Goal: Task Accomplishment & Management: Manage account settings

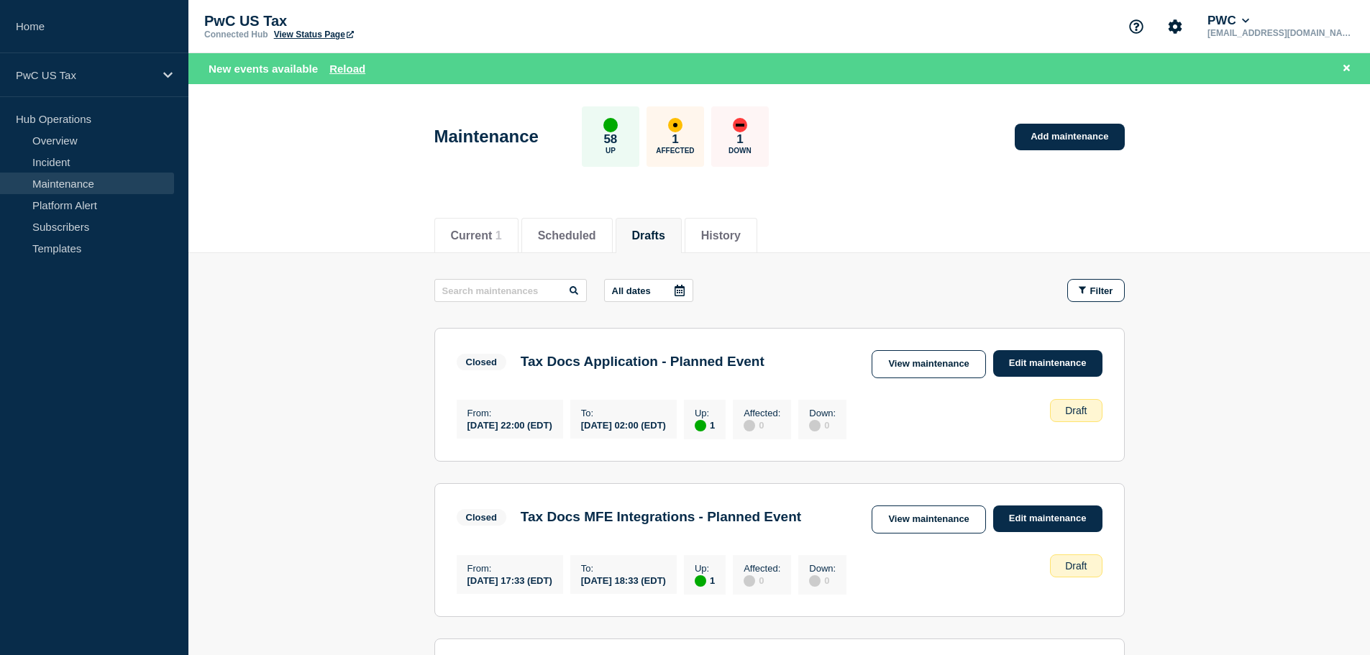
click at [657, 239] on button "Drafts" at bounding box center [648, 235] width 33 height 13
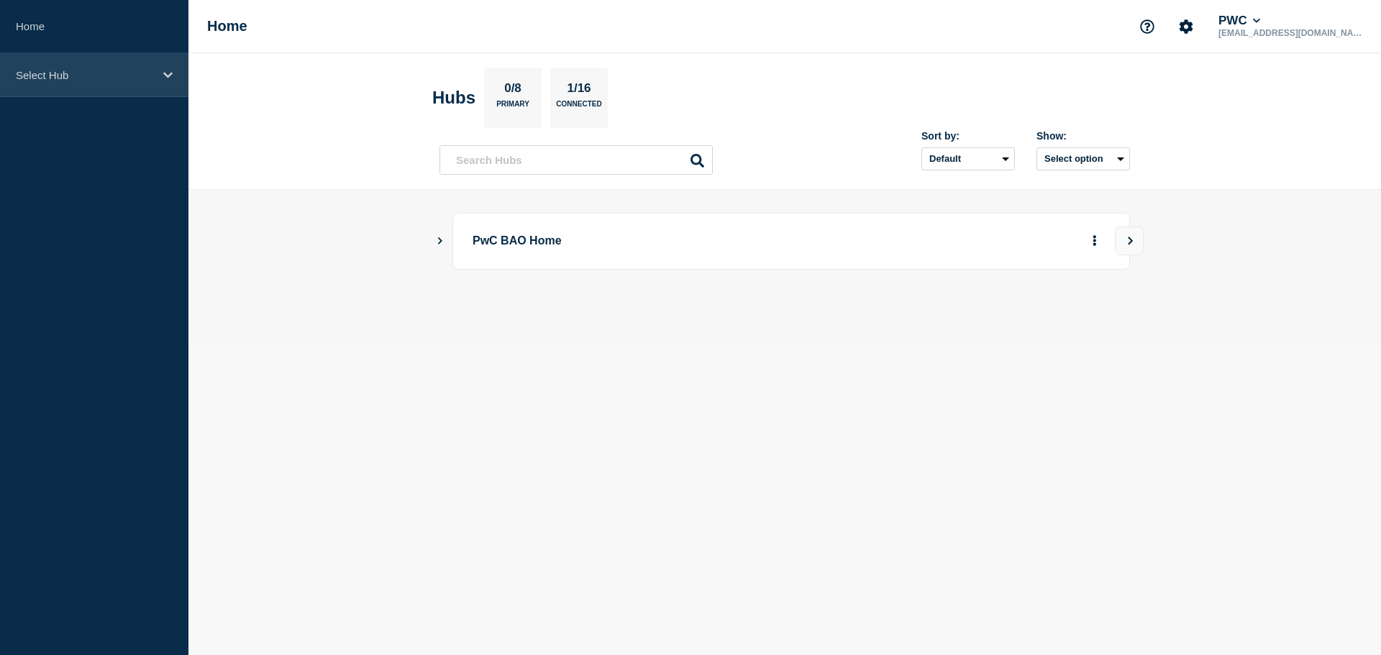
click at [168, 73] on icon at bounding box center [167, 75] width 9 height 11
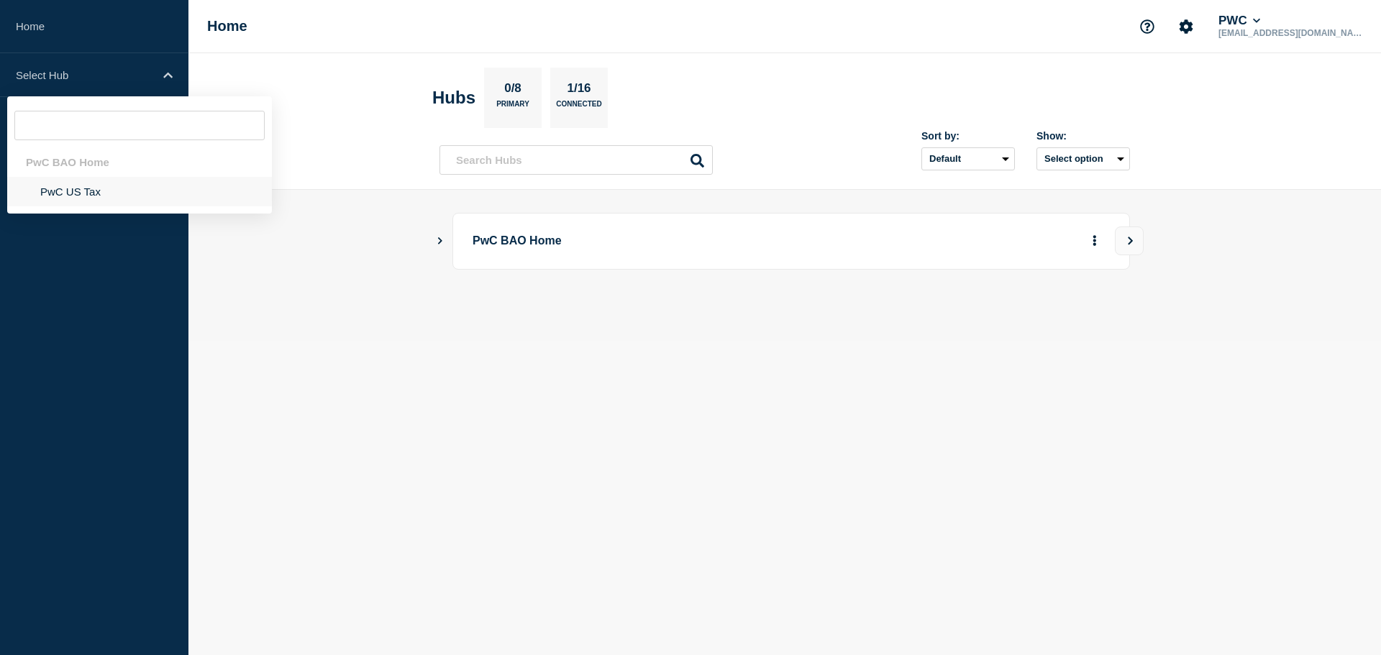
click at [78, 189] on li "PwC US Tax" at bounding box center [139, 191] width 265 height 29
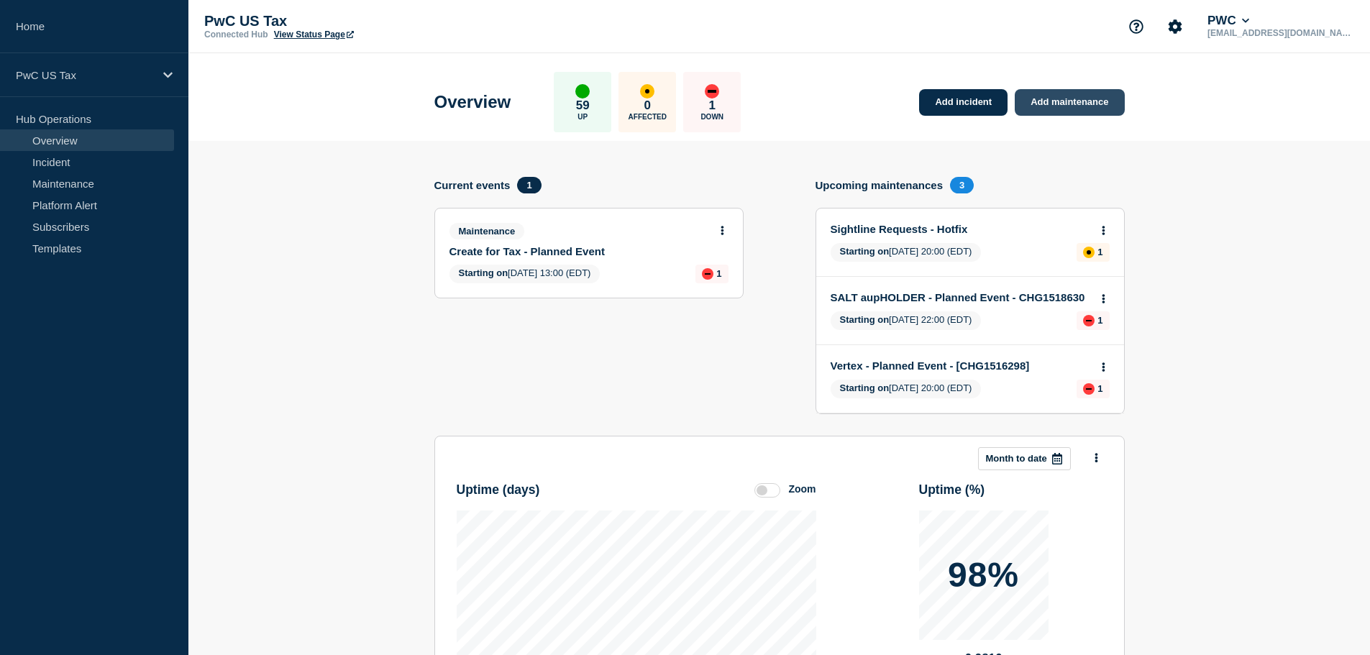
click at [1050, 109] on link "Add maintenance" at bounding box center [1069, 102] width 109 height 27
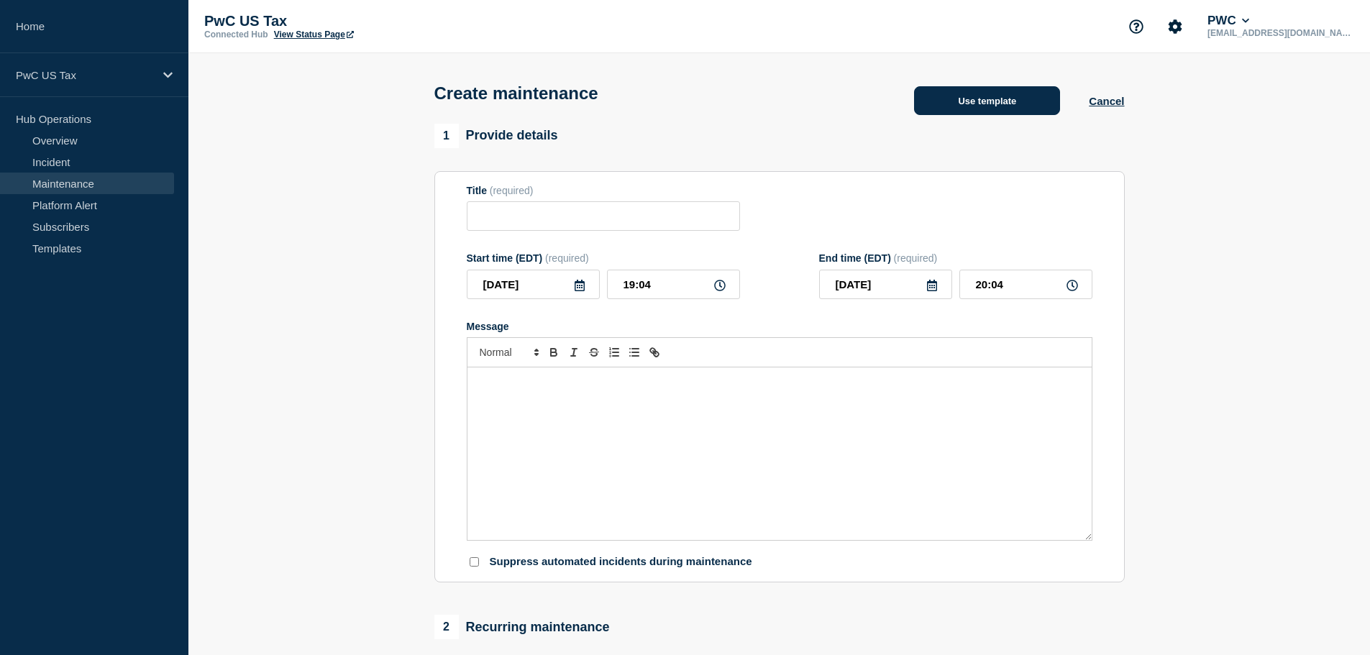
click at [1007, 108] on button "Use template" at bounding box center [987, 100] width 146 height 29
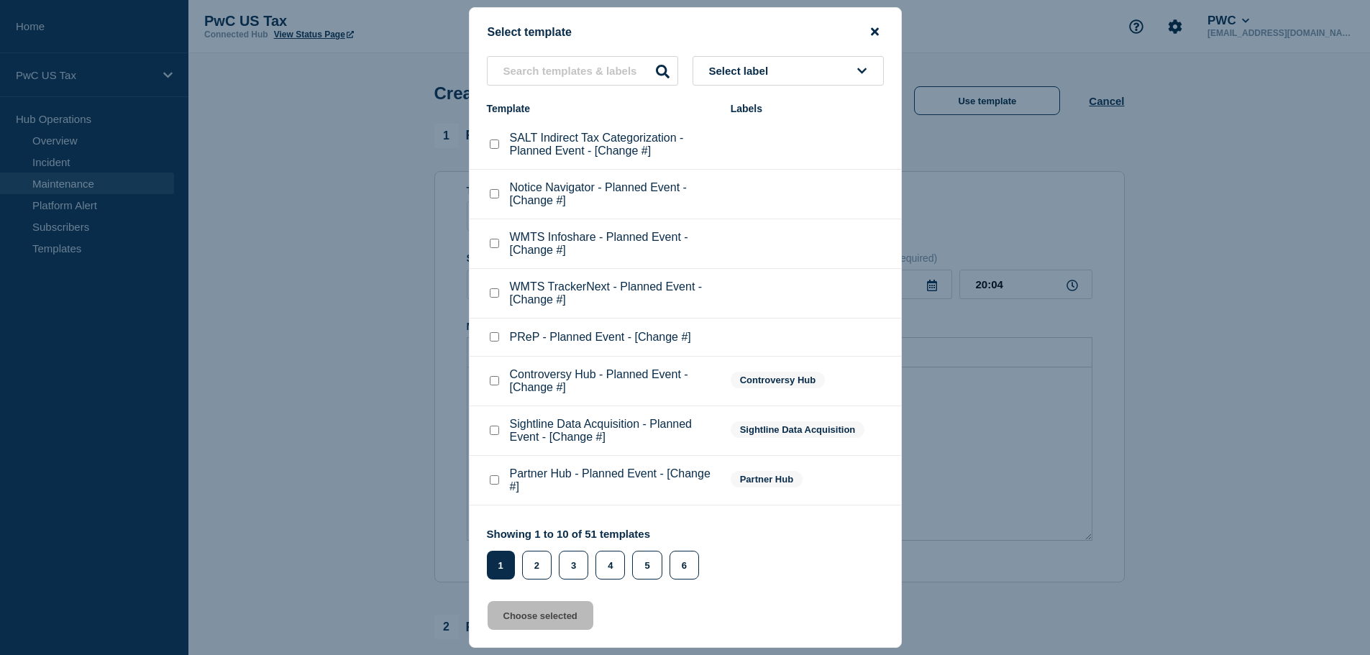
click at [872, 31] on icon "close button" at bounding box center [875, 32] width 8 height 12
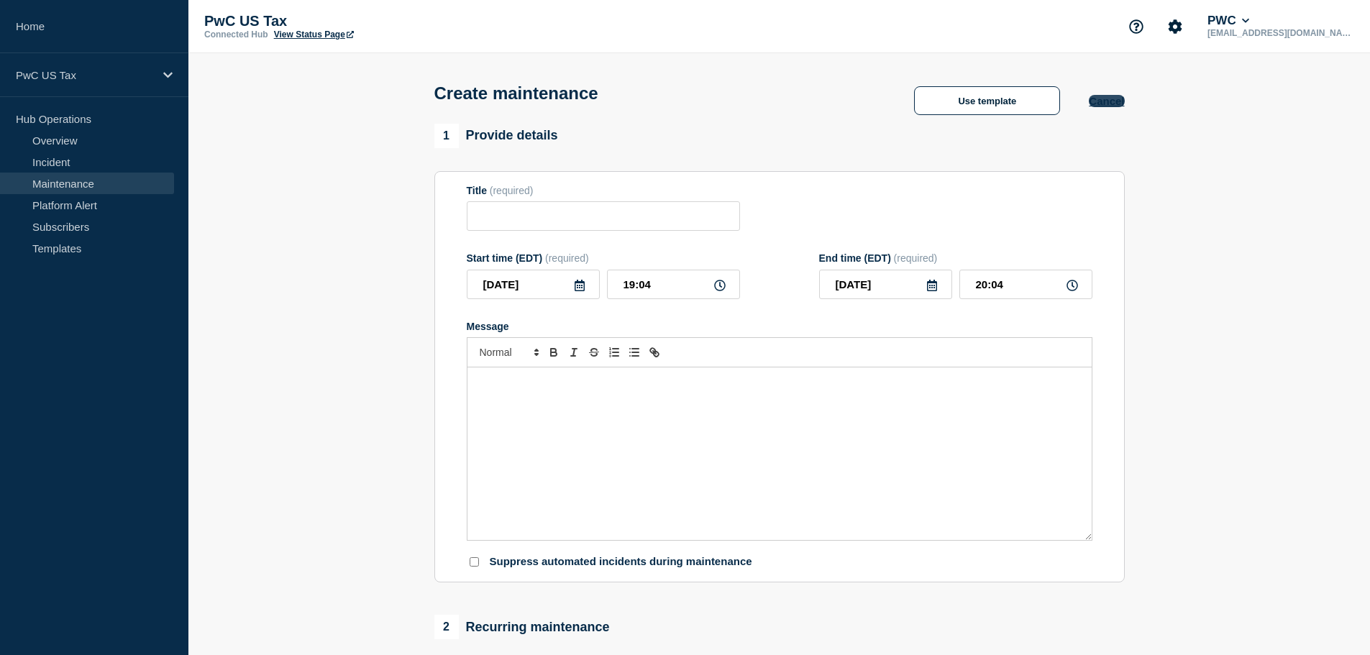
click at [1100, 105] on button "Cancel" at bounding box center [1106, 101] width 35 height 12
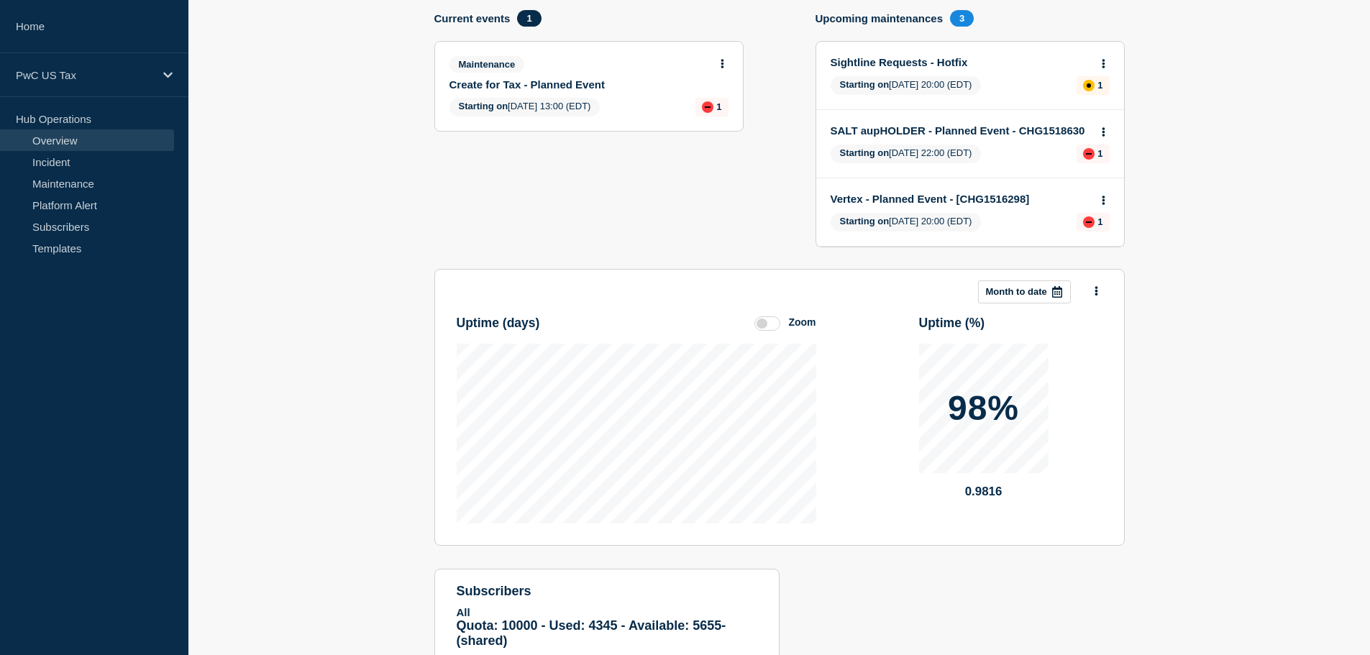
scroll to position [257, 0]
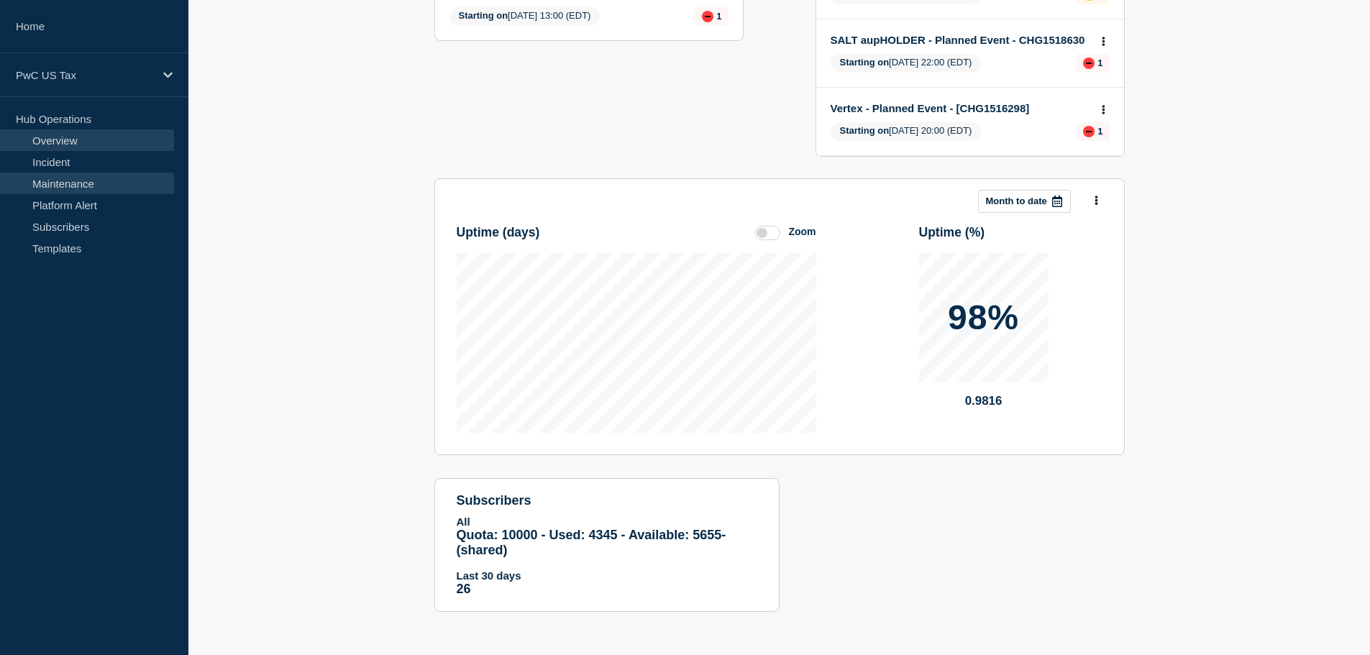
click at [59, 188] on link "Maintenance" at bounding box center [87, 184] width 174 height 22
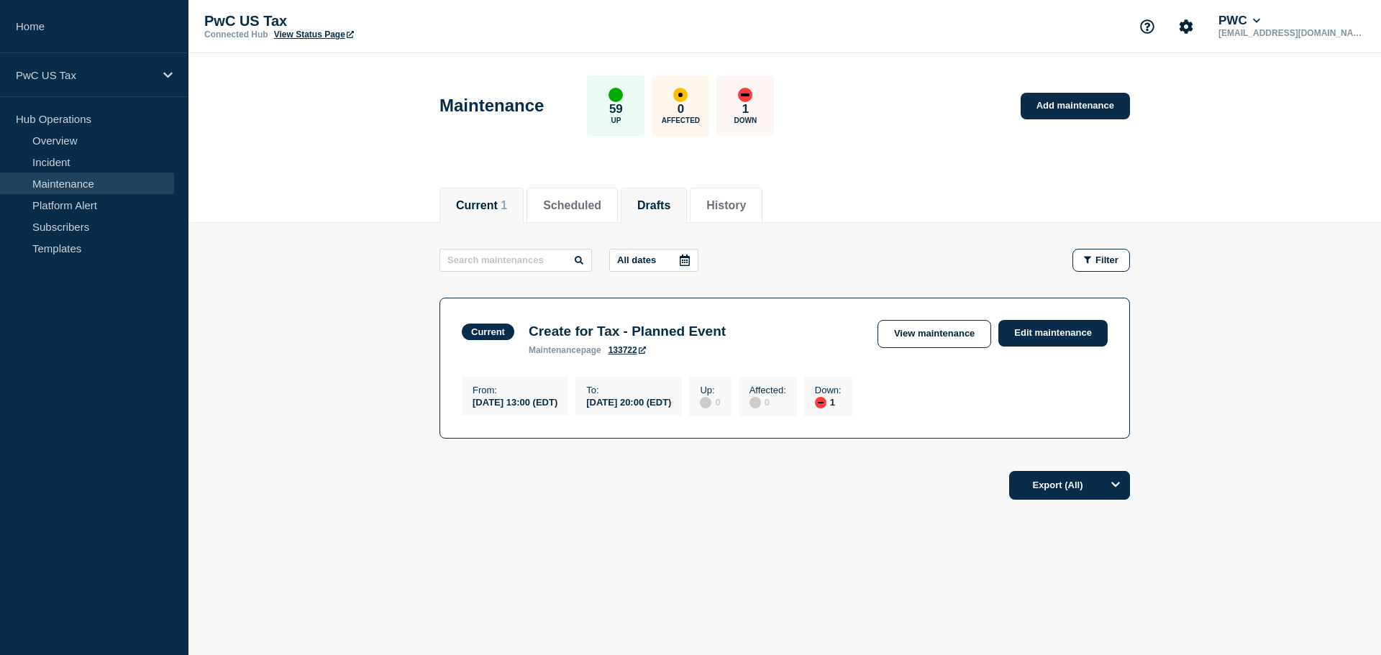
click at [670, 199] on button "Drafts" at bounding box center [653, 205] width 33 height 13
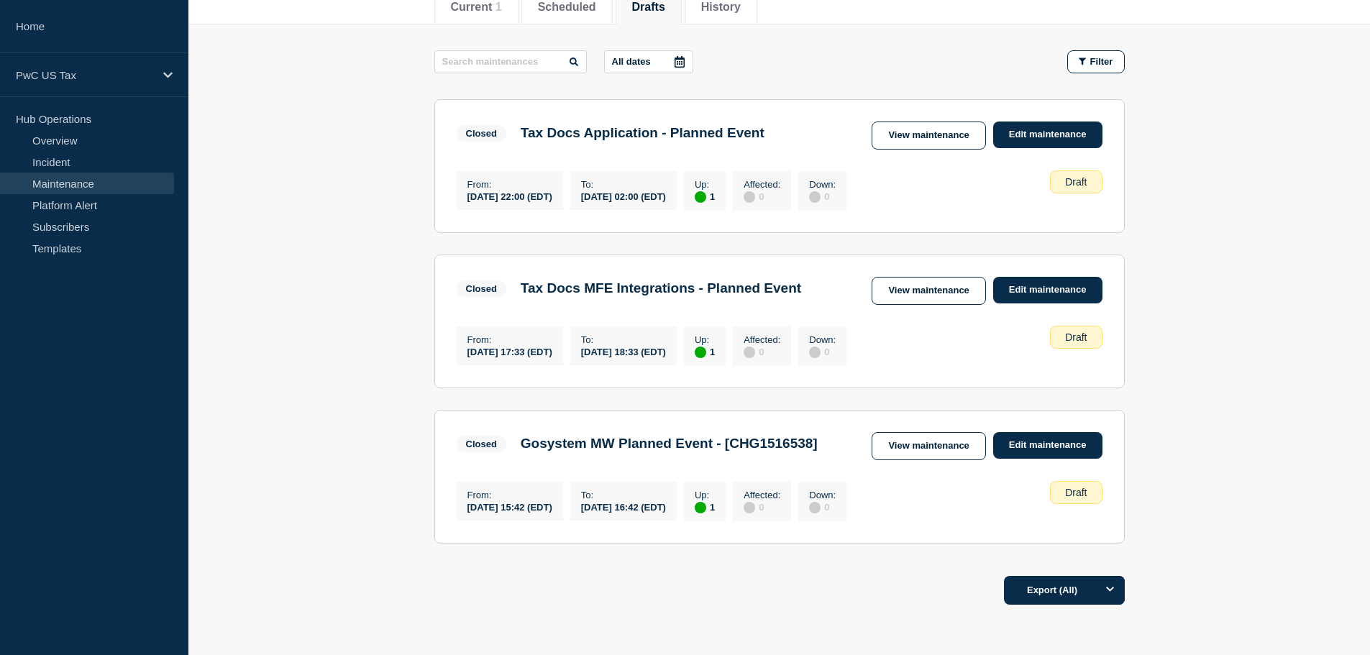
scroll to position [203, 0]
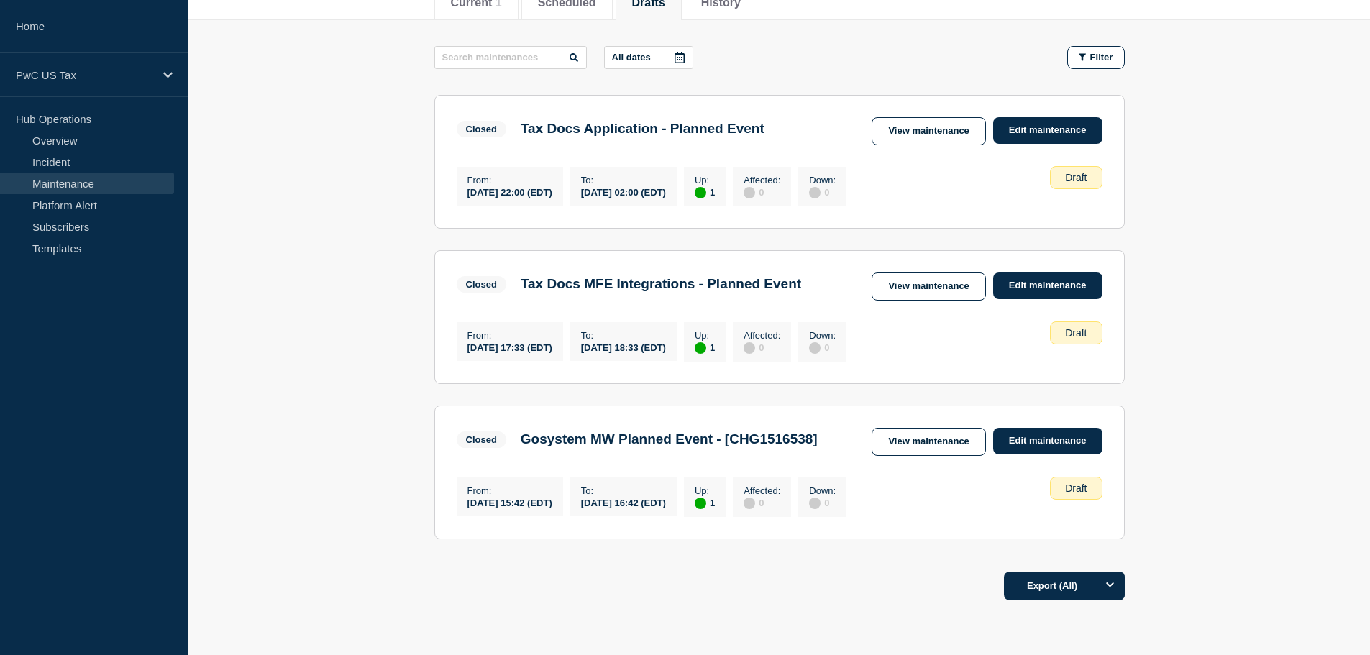
click at [1069, 500] on div "Draft" at bounding box center [1076, 488] width 52 height 23
click at [1049, 446] on link "Edit maintenance" at bounding box center [1047, 441] width 109 height 27
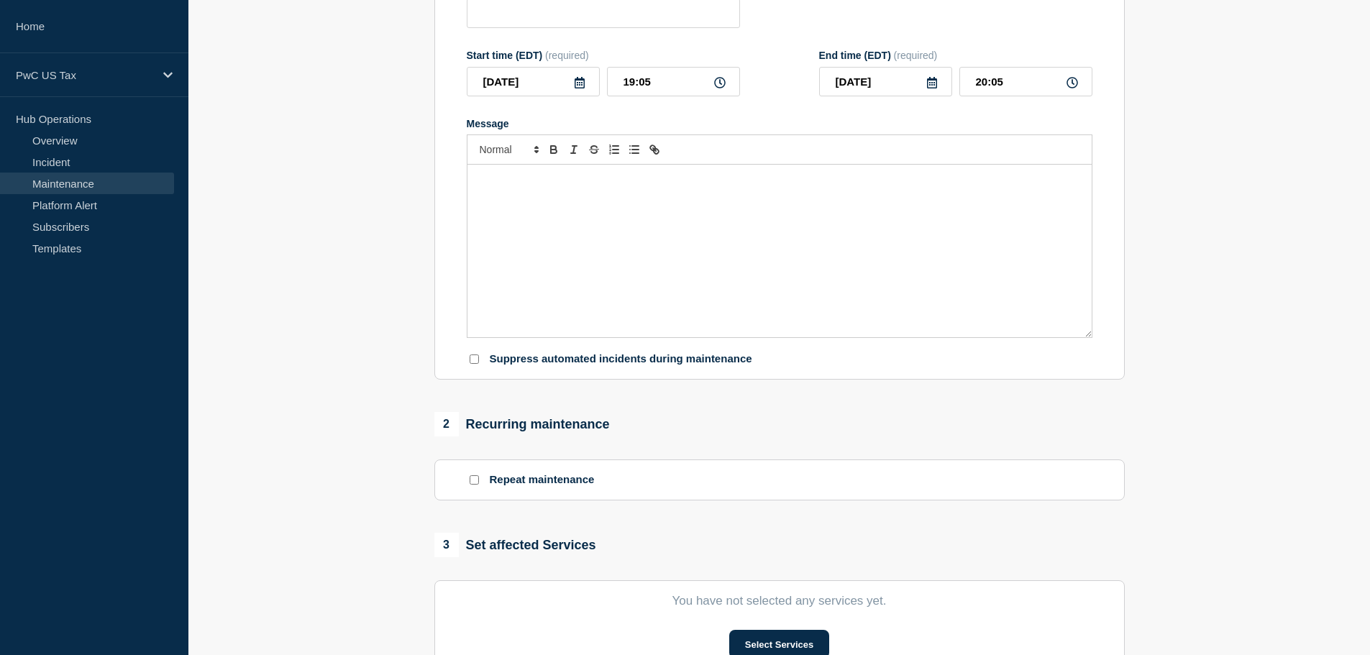
type input "Gosystem MW Planned Event - [CHG1516538]"
type input "15:42"
type input "16:42"
checkbox input "false"
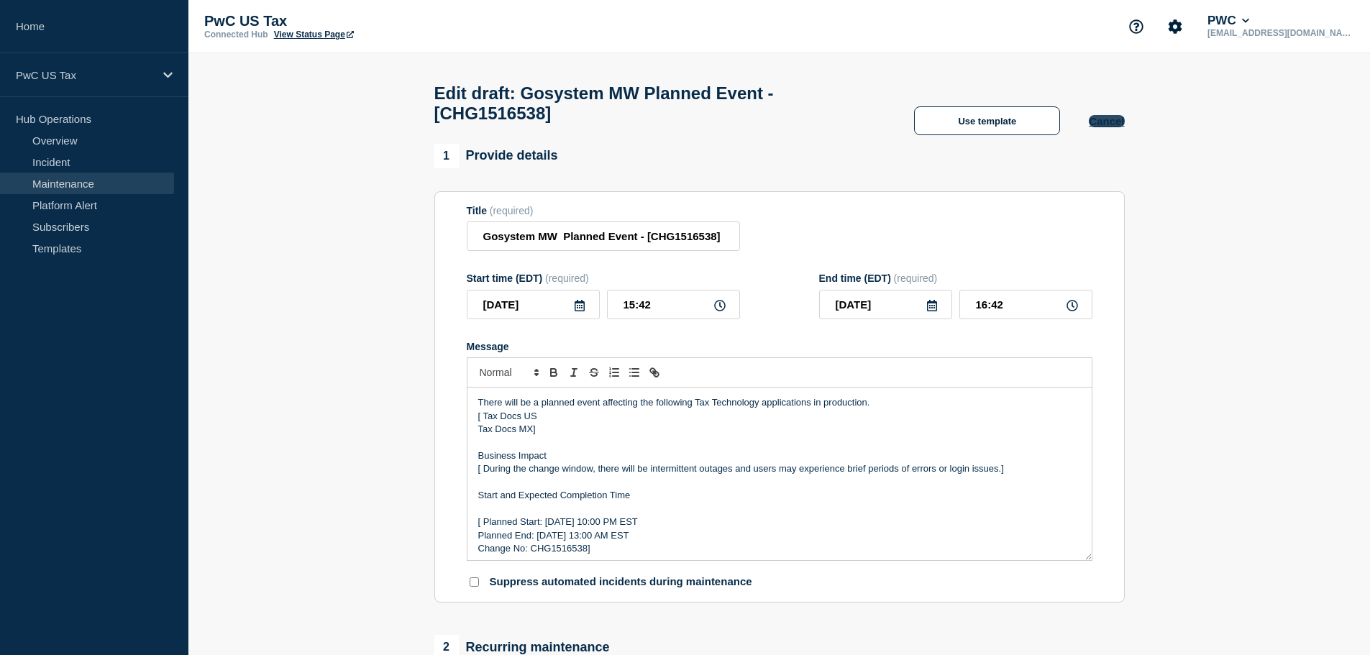
click at [1108, 126] on button "Cancel" at bounding box center [1106, 121] width 35 height 12
